Goal: Navigation & Orientation: Find specific page/section

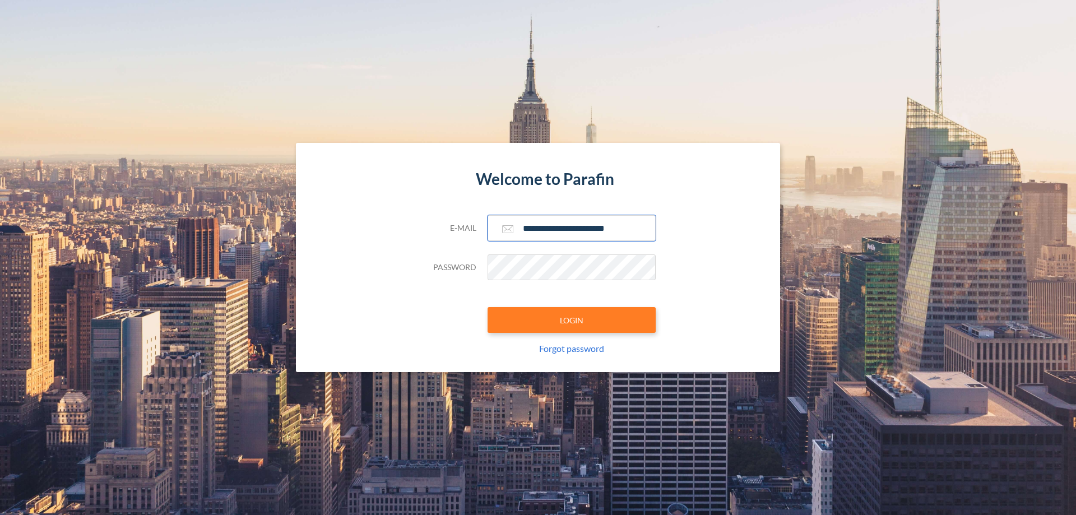
type input "**********"
click at [571, 320] on button "LOGIN" at bounding box center [571, 320] width 168 height 26
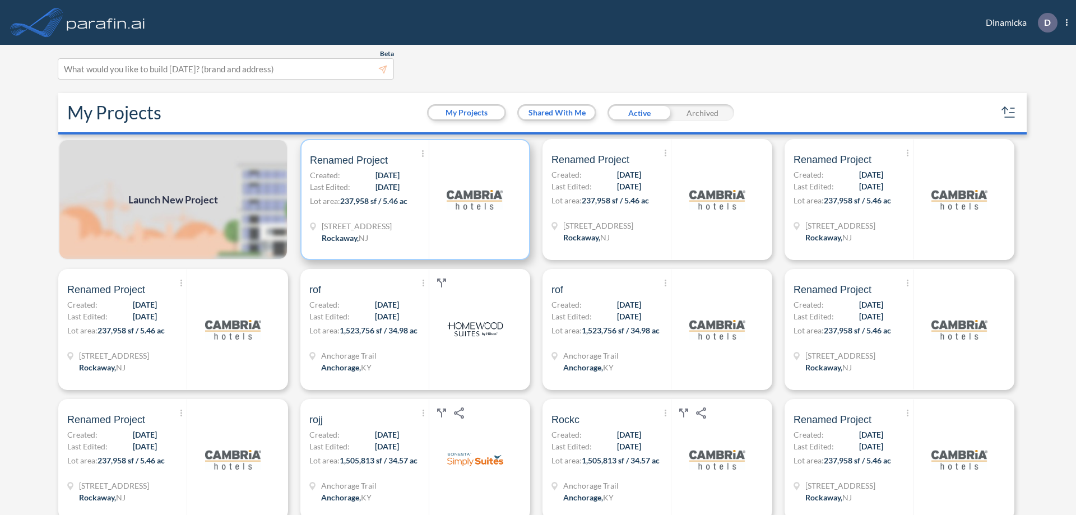
scroll to position [3, 0]
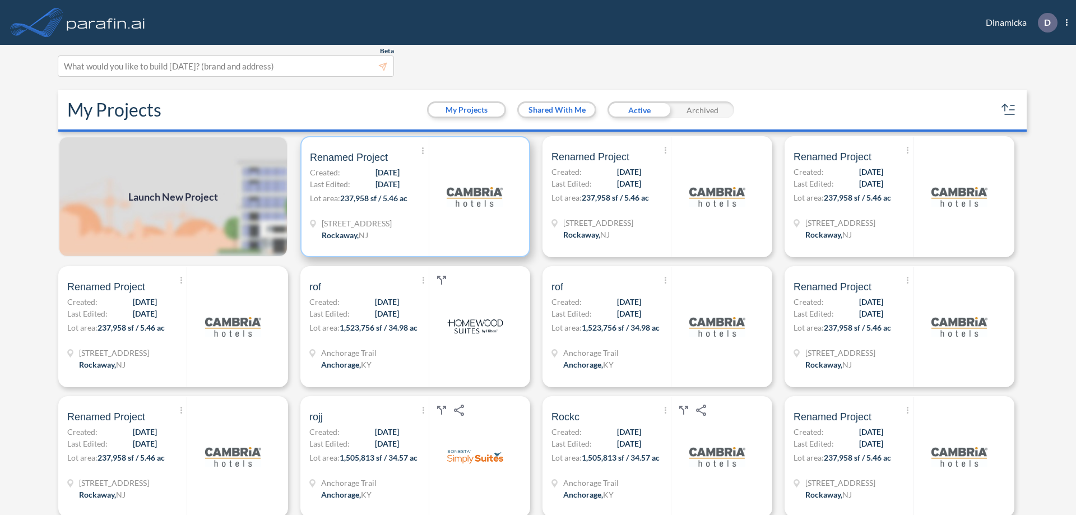
click at [413, 197] on p "Lot area: 237,958 sf / 5.46 ac" at bounding box center [369, 200] width 119 height 16
